Goal: Information Seeking & Learning: Learn about a topic

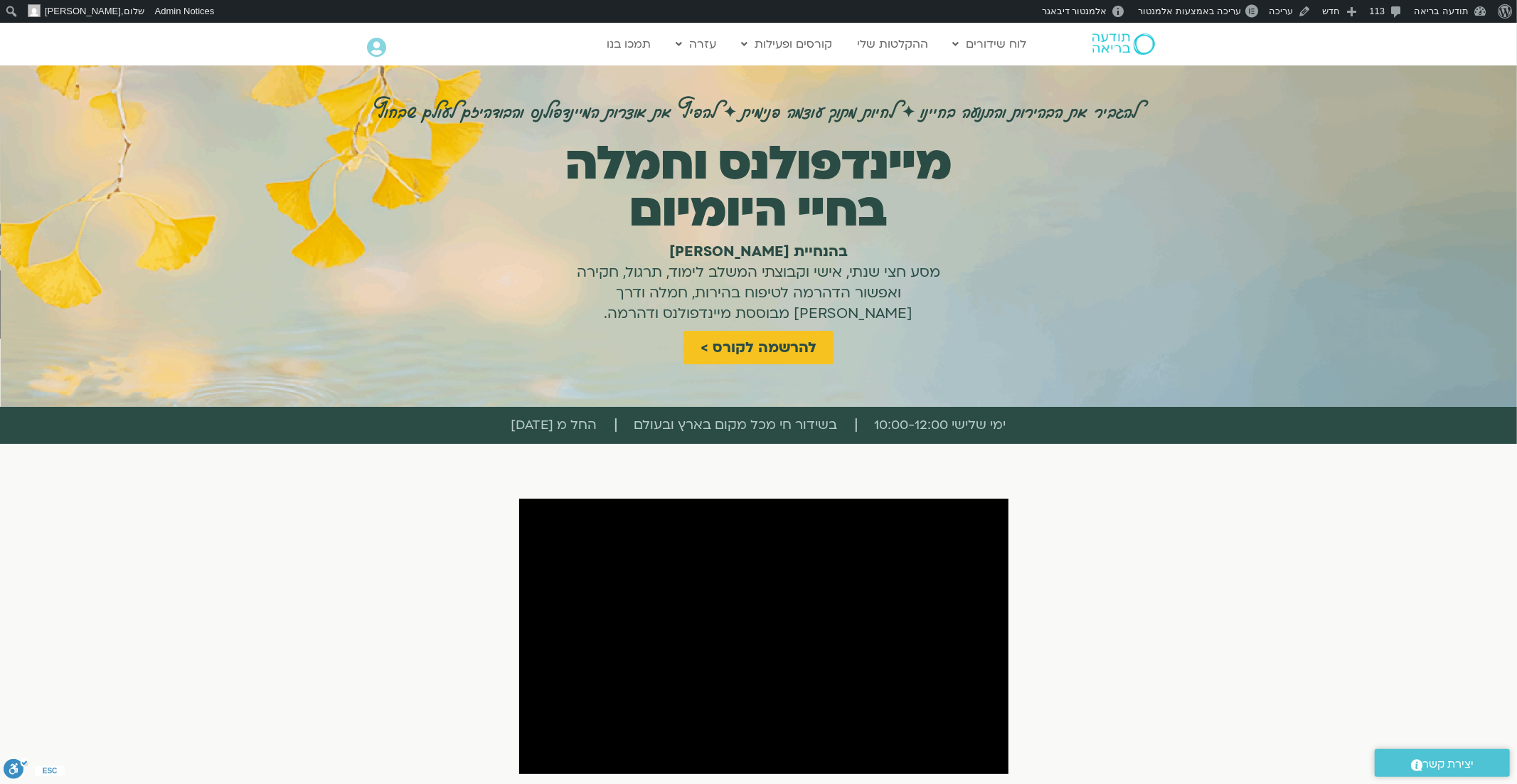
click at [1115, 42] on img at bounding box center [1124, 44] width 63 height 21
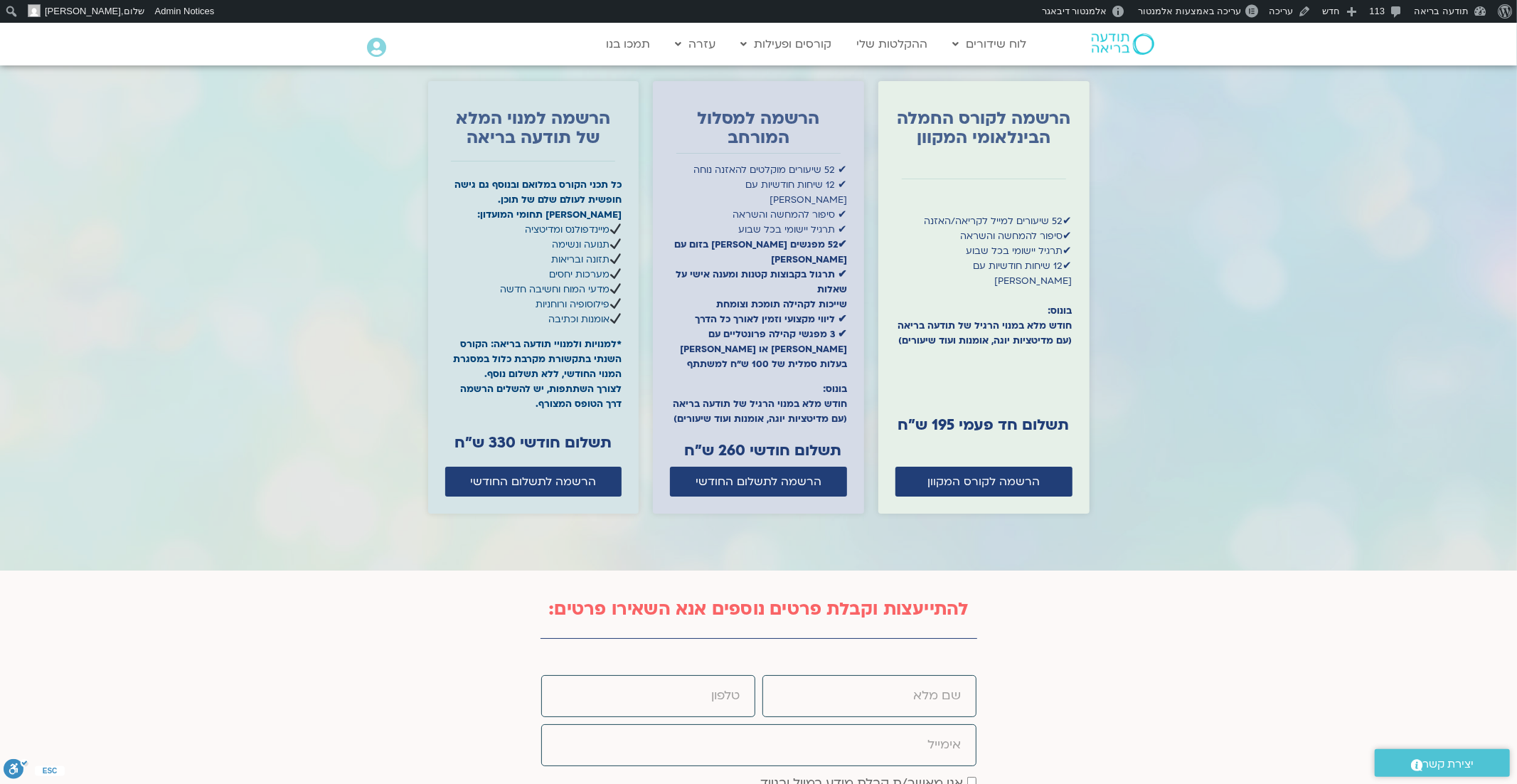
scroll to position [4238, 0]
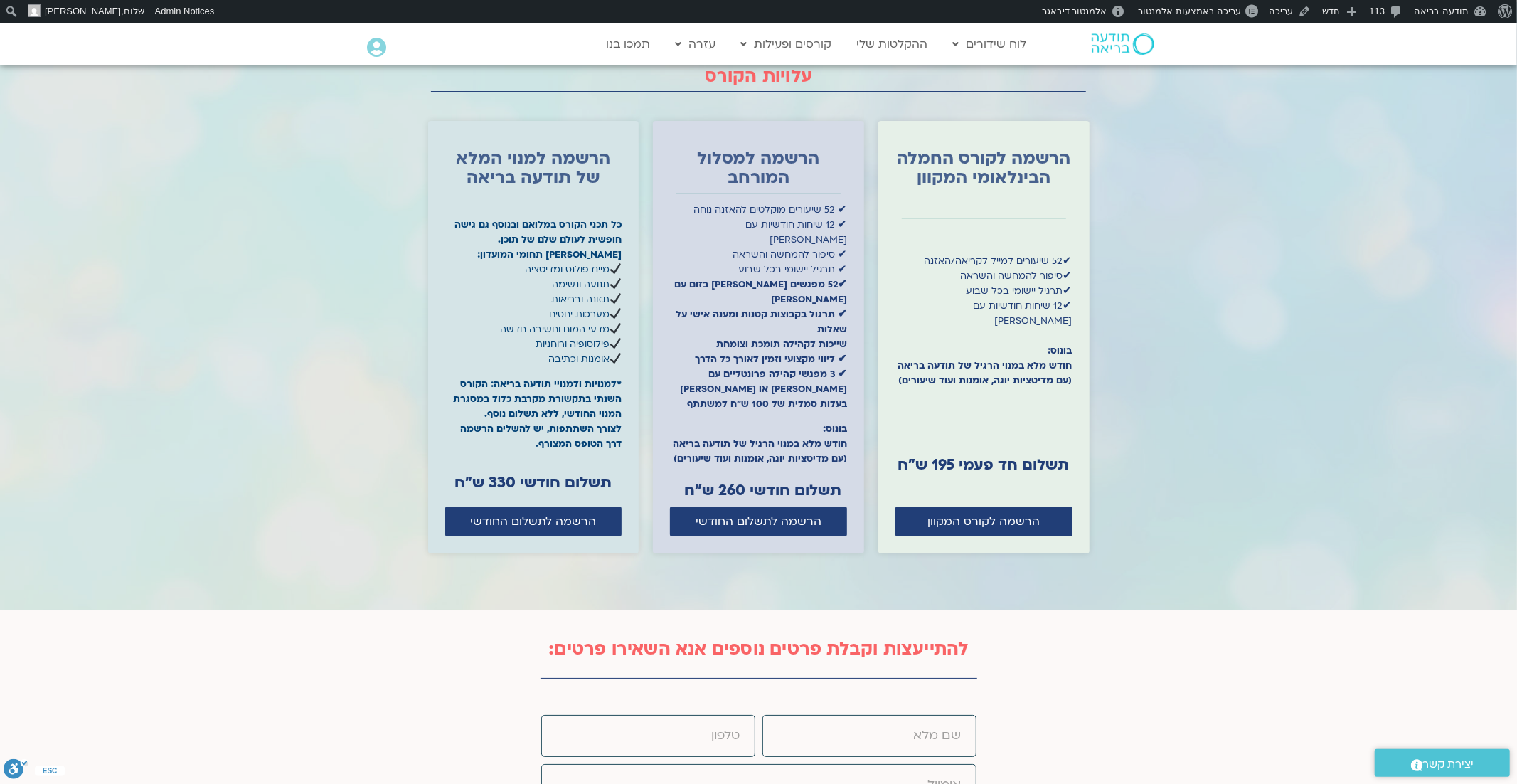
scroll to position [4278, 0]
